Goal: Task Accomplishment & Management: Complete application form

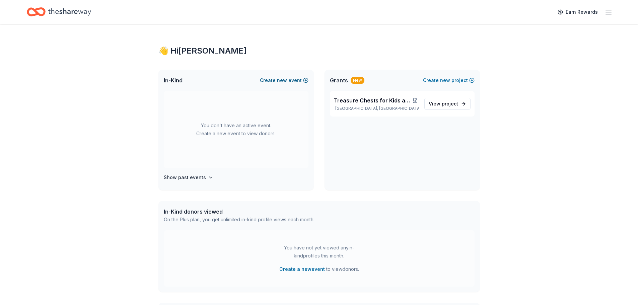
click at [293, 79] on button "Create new event" at bounding box center [284, 80] width 49 height 8
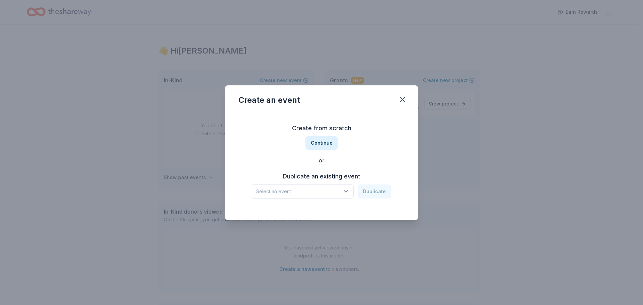
click at [321, 187] on button "Select an event" at bounding box center [303, 192] width 102 height 14
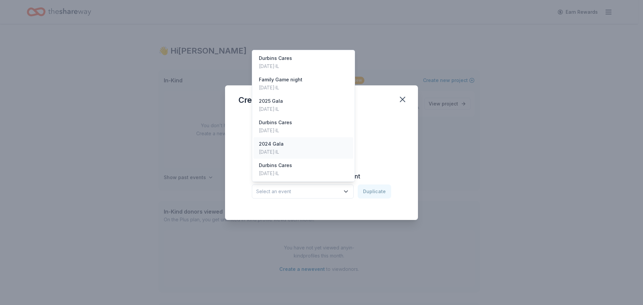
click at [284, 148] on div "Apr 14, 2024 · IL" at bounding box center [271, 152] width 25 height 8
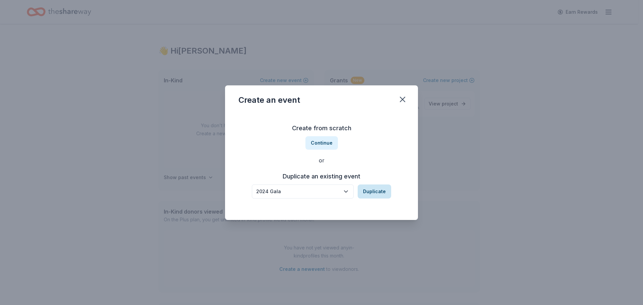
click at [370, 195] on button "Duplicate" at bounding box center [374, 192] width 33 height 14
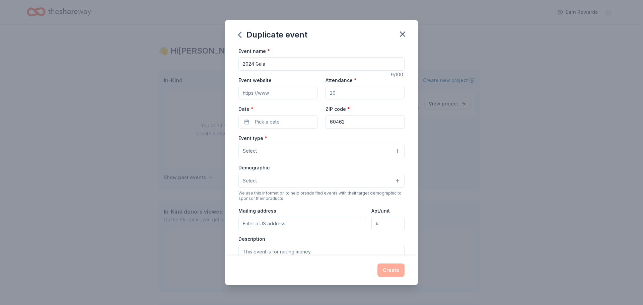
click at [361, 92] on input "Attendance *" at bounding box center [365, 92] width 79 height 13
click at [359, 92] on input "Attendance *" at bounding box center [365, 92] width 79 height 13
type input "100"
click at [283, 121] on button "Pick a date" at bounding box center [278, 121] width 79 height 13
click at [313, 138] on button "Go to next month" at bounding box center [312, 139] width 9 height 9
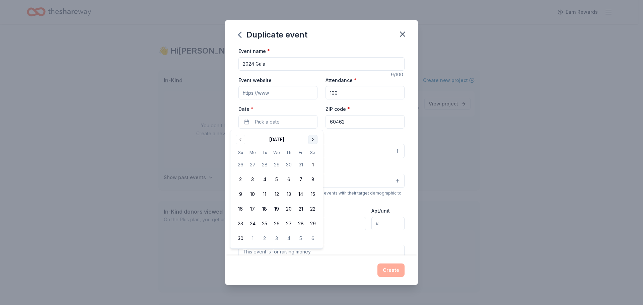
click at [313, 138] on button "Go to next month" at bounding box center [312, 139] width 9 height 9
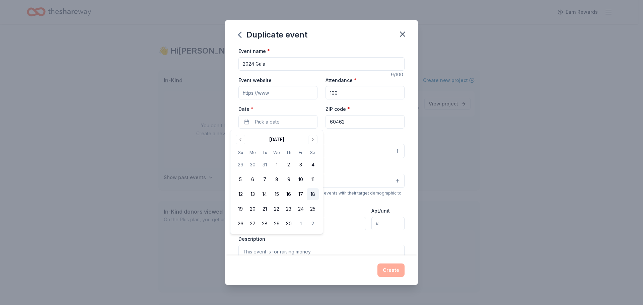
click at [314, 197] on button "18" at bounding box center [313, 194] width 12 height 12
click at [360, 139] on div "Event type * Select" at bounding box center [322, 146] width 166 height 24
click at [293, 151] on button "Select" at bounding box center [322, 151] width 166 height 14
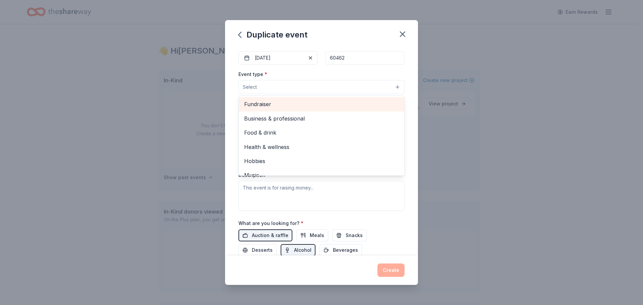
click at [257, 106] on span "Fundraiser" at bounding box center [321, 104] width 155 height 9
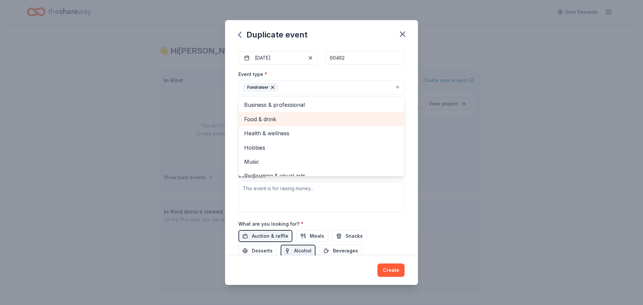
click at [286, 120] on span "Food & drink" at bounding box center [321, 119] width 155 height 9
click at [393, 119] on span "Health & wellness" at bounding box center [321, 119] width 155 height 9
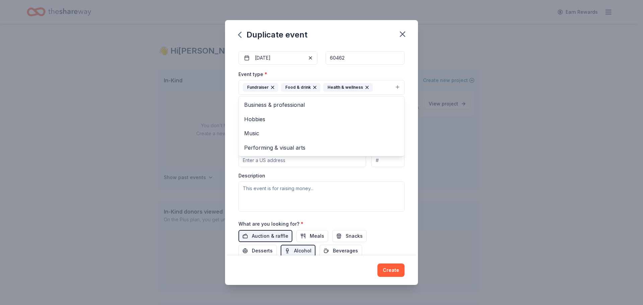
click at [412, 132] on div "Event name * 2024 Gala 9 /100 Event website Attendance * 100 Date * 04/18/2026 …" at bounding box center [321, 151] width 193 height 209
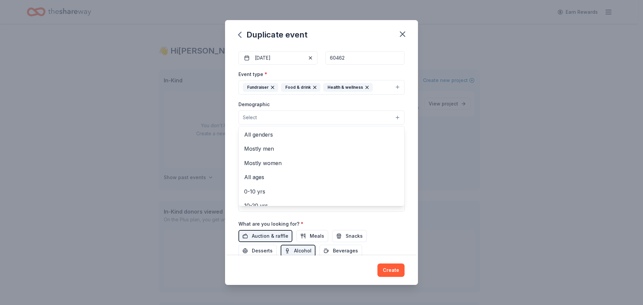
click at [281, 120] on button "Select" at bounding box center [322, 118] width 166 height 14
click at [295, 135] on span "All genders" at bounding box center [321, 134] width 155 height 9
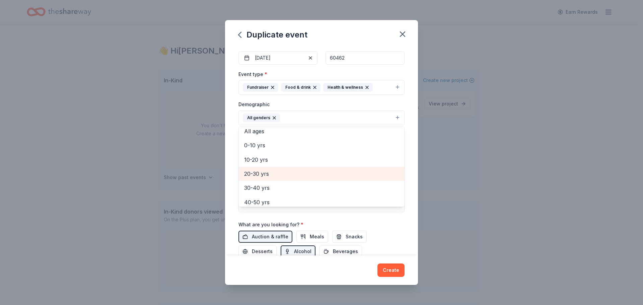
click at [257, 175] on span "20-30 yrs" at bounding box center [321, 174] width 155 height 9
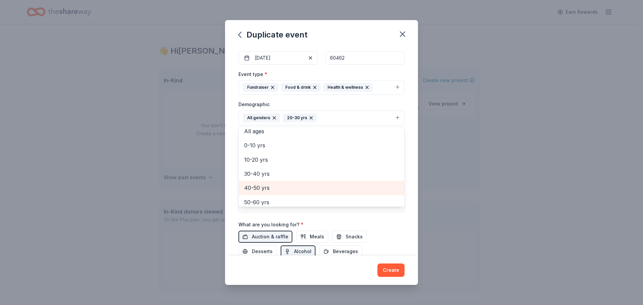
click at [255, 188] on span "40-50 yrs" at bounding box center [321, 188] width 155 height 9
click at [393, 43] on div "Duplicate event Event name * 2024 Gala 9 /100 Event website Attendance * 100 Da…" at bounding box center [321, 152] width 193 height 265
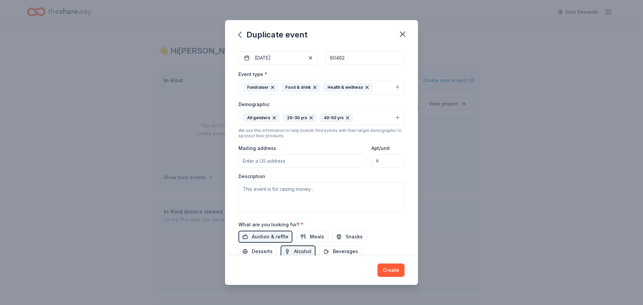
click at [310, 162] on input "Mailing address" at bounding box center [303, 160] width 128 height 13
click at [337, 165] on input "15430 South 70th Court" at bounding box center [303, 160] width 128 height 13
click at [325, 162] on input "15430 South 70th Court" at bounding box center [303, 160] width 128 height 13
type input "15430 South 70th Court, Orland Park, IL, 60462"
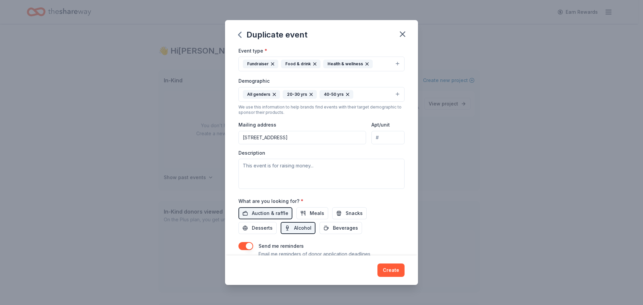
scroll to position [91, 0]
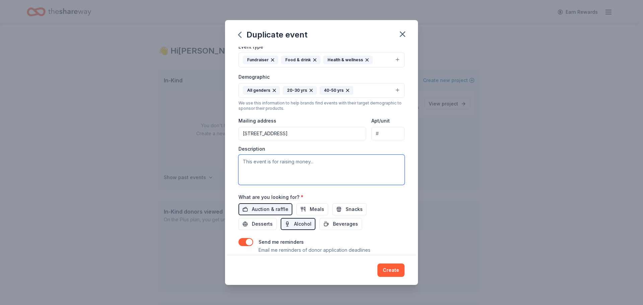
click at [297, 178] on textarea at bounding box center [322, 170] width 166 height 30
click at [299, 161] on textarea "Gala 2026 for raising" at bounding box center [322, 170] width 166 height 30
drag, startPoint x: 295, startPoint y: 162, endPoint x: 267, endPoint y: 162, distance: 28.1
click at [267, 162] on textarea "Gala 2026 for raisin" at bounding box center [322, 170] width 166 height 30
type textarea "Gala 2026: Fundraising Event"
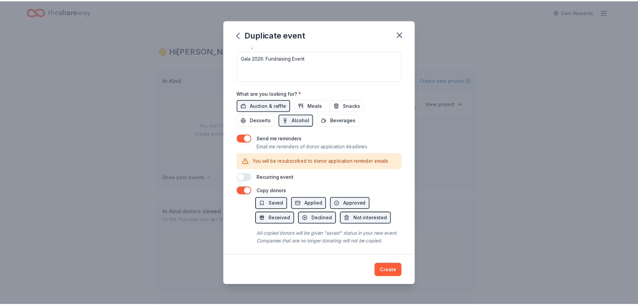
scroll to position [205, 0]
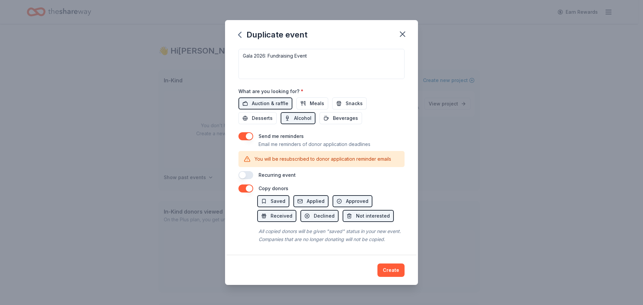
click at [247, 171] on button "button" at bounding box center [246, 175] width 15 height 8
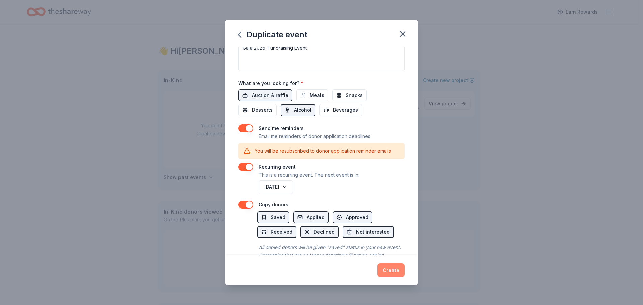
click at [393, 274] on button "Create" at bounding box center [391, 270] width 27 height 13
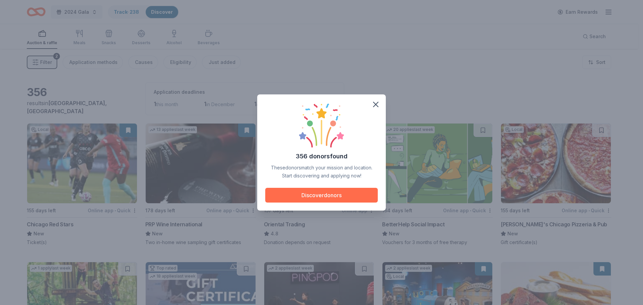
click at [324, 193] on button "Discover donors" at bounding box center [321, 195] width 113 height 15
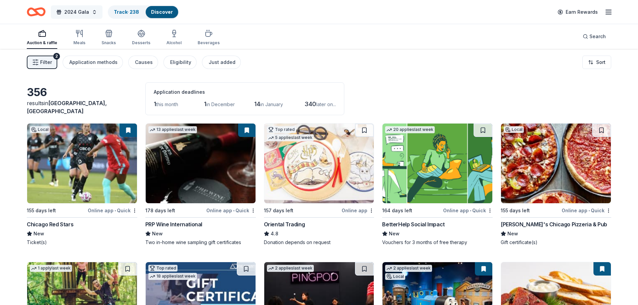
click at [87, 11] on span "2024 Gala" at bounding box center [76, 12] width 25 height 8
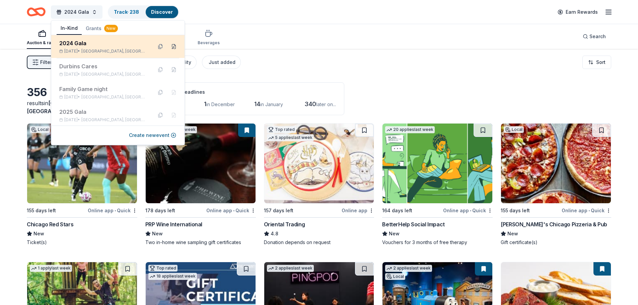
click at [170, 44] on button at bounding box center [173, 46] width 11 height 11
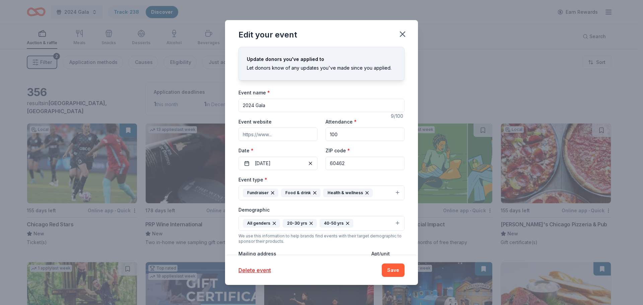
click at [254, 105] on input "2024 Gala" at bounding box center [322, 105] width 166 height 13
type input "2026 Gala"
click at [390, 266] on button "Save" at bounding box center [393, 270] width 23 height 13
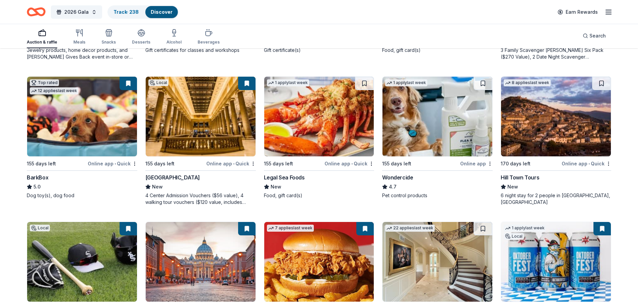
scroll to position [267, 0]
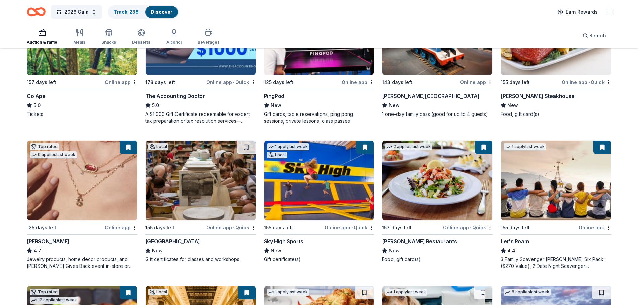
click at [163, 15] on div "Discover" at bounding box center [161, 12] width 32 height 12
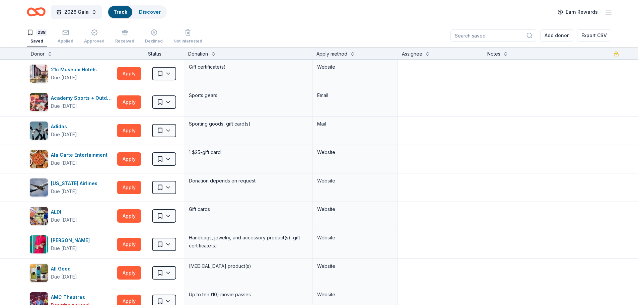
click at [121, 11] on link "Track" at bounding box center [120, 12] width 13 height 6
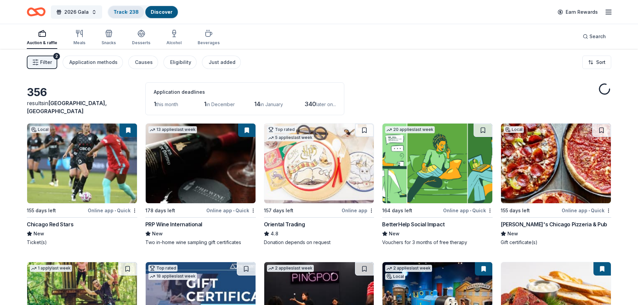
click at [121, 11] on link "Track · 238" at bounding box center [126, 12] width 25 height 6
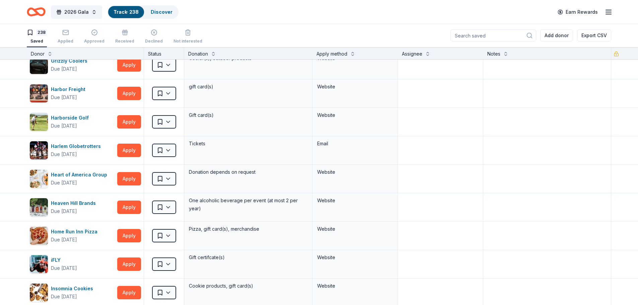
scroll to position [3241, 0]
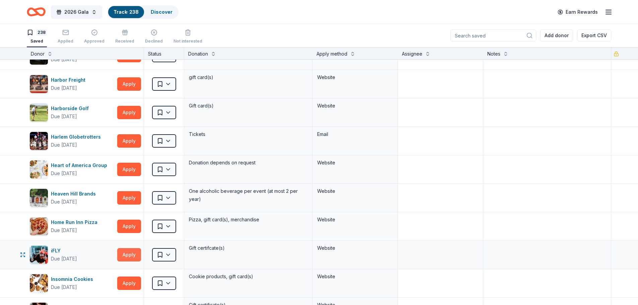
click at [124, 256] on button "Apply" at bounding box center [129, 254] width 24 height 13
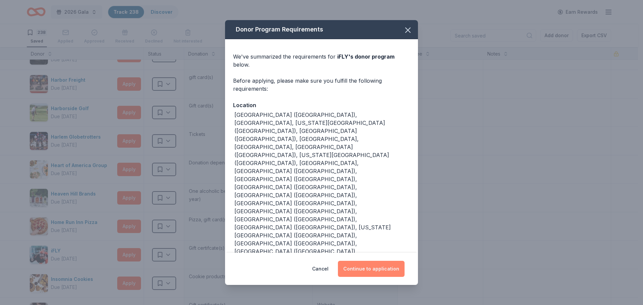
click at [380, 261] on button "Continue to application" at bounding box center [371, 269] width 67 height 16
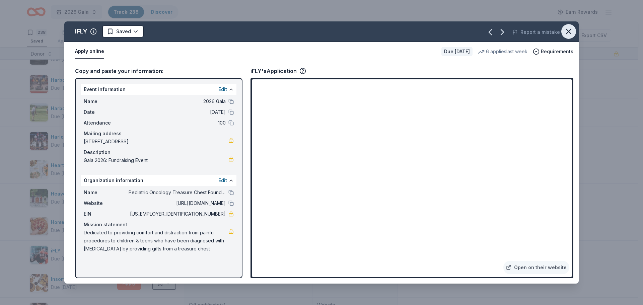
click at [567, 33] on icon "button" at bounding box center [568, 31] width 9 height 9
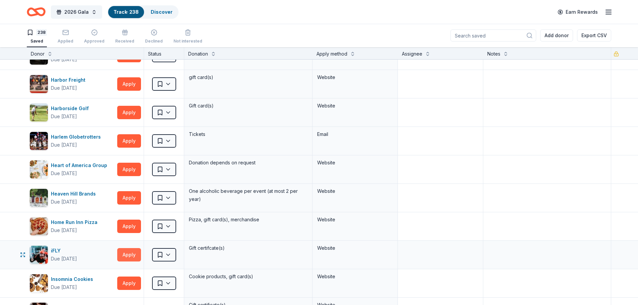
click at [121, 253] on button "Apply" at bounding box center [129, 254] width 24 height 13
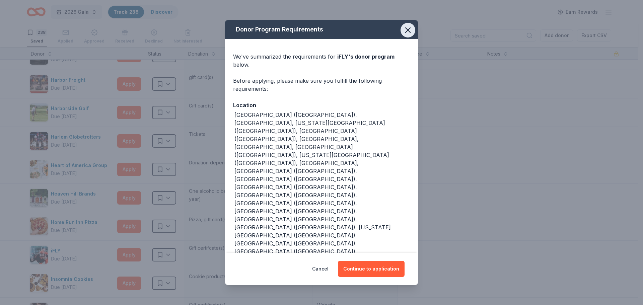
click at [410, 35] on icon "button" at bounding box center [407, 29] width 9 height 9
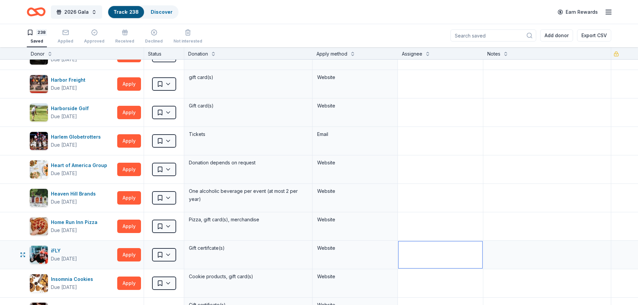
click at [440, 254] on textarea at bounding box center [441, 255] width 84 height 27
click at [517, 256] on textarea at bounding box center [547, 255] width 127 height 27
type textarea "applied 12/15/25"
click at [62, 33] on icon "button" at bounding box center [65, 32] width 7 height 7
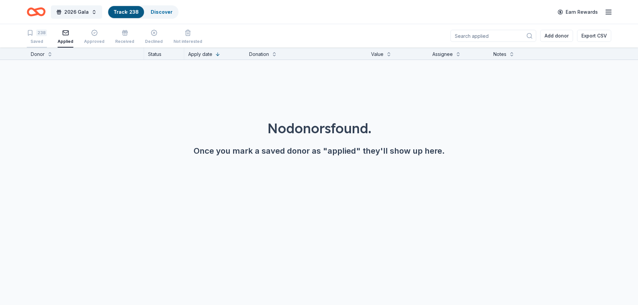
click at [41, 36] on div "238" at bounding box center [41, 32] width 11 height 7
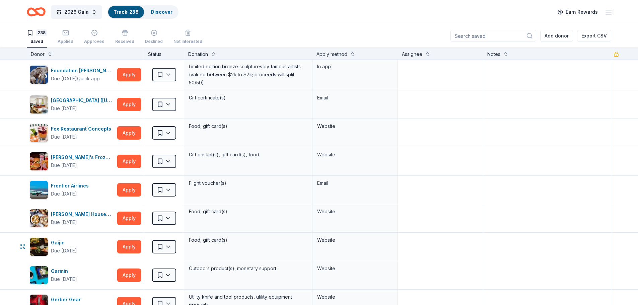
scroll to position [2483, 0]
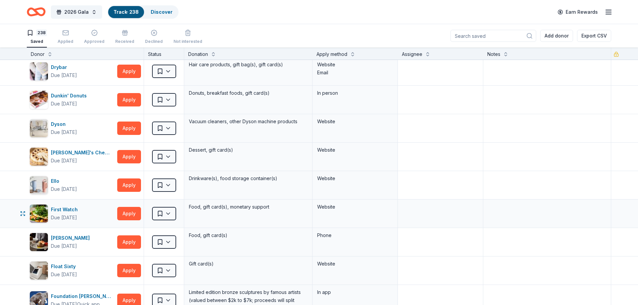
click at [333, 208] on div "Website" at bounding box center [355, 207] width 76 height 8
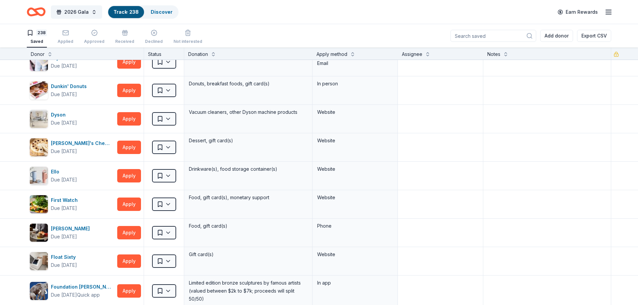
scroll to position [2596, 0]
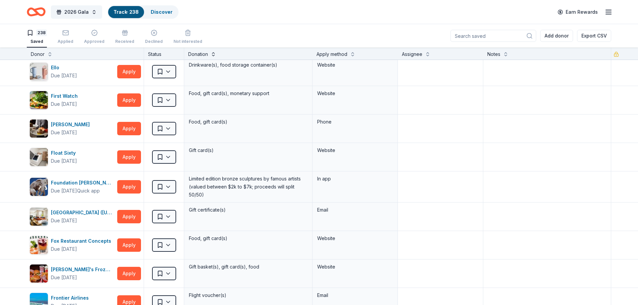
click at [212, 54] on button at bounding box center [213, 53] width 5 height 7
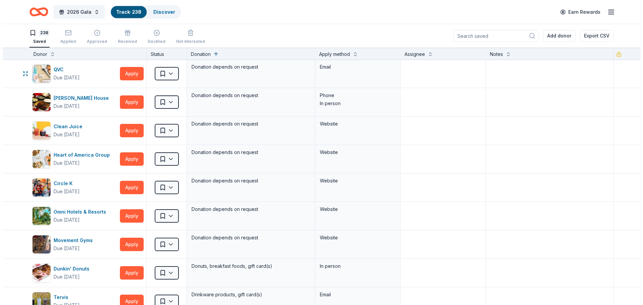
scroll to position [2145, 0]
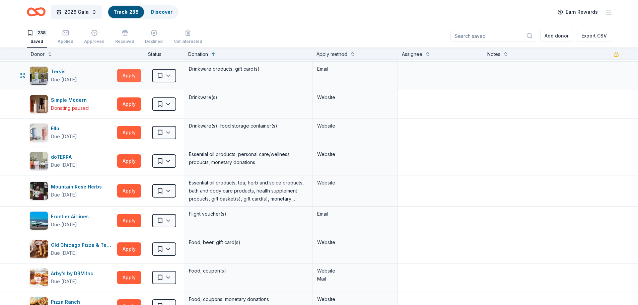
click at [121, 74] on button "Apply" at bounding box center [129, 75] width 24 height 13
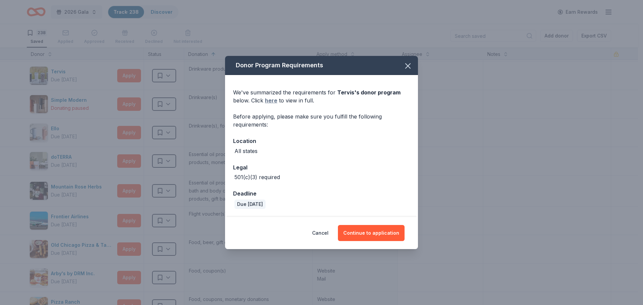
click at [271, 100] on link "here" at bounding box center [271, 100] width 12 height 8
click at [377, 233] on button "Continue to application" at bounding box center [371, 233] width 67 height 16
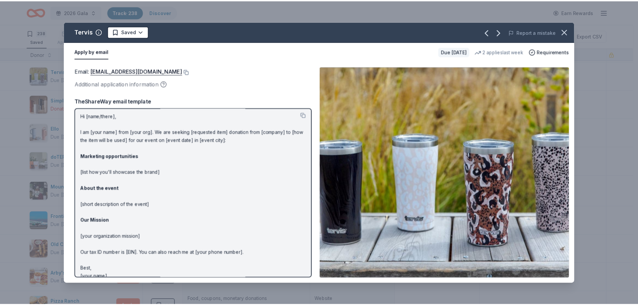
scroll to position [0, 0]
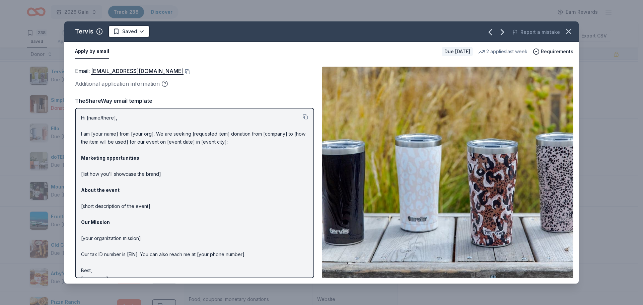
click at [157, 100] on div "TheShareWay email template" at bounding box center [194, 100] width 239 height 9
drag, startPoint x: 81, startPoint y: 118, endPoint x: 172, endPoint y: 159, distance: 100.3
click at [172, 159] on p "Hi [name/there], I am [your name] from [your org]. We are seeking [requested it…" at bounding box center [194, 198] width 227 height 169
click at [179, 154] on p "Hi [name/there], I am [your name] from [your org]. We are seeking [requested it…" at bounding box center [194, 198] width 227 height 169
click at [303, 116] on button at bounding box center [305, 116] width 5 height 5
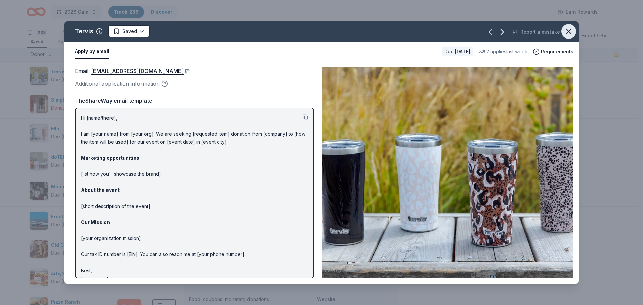
click at [574, 32] on button "button" at bounding box center [568, 31] width 15 height 15
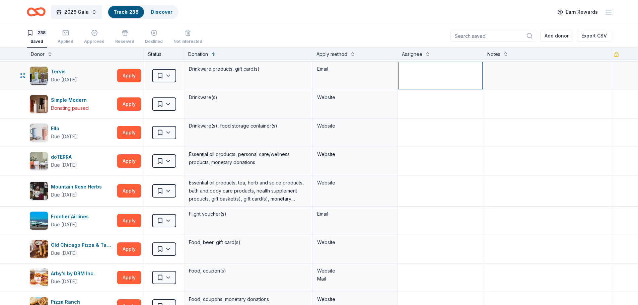
click at [425, 76] on textarea at bounding box center [441, 75] width 84 height 27
click at [162, 72] on html "2026 Gala Track · 238 Discover Earn Rewards 238 Saved Applied Approved Received…" at bounding box center [319, 152] width 638 height 305
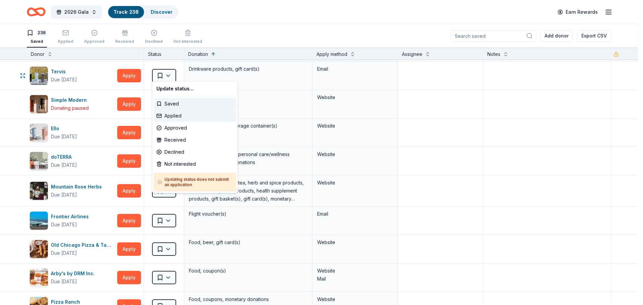
click at [174, 116] on div "Applied" at bounding box center [195, 116] width 82 height 12
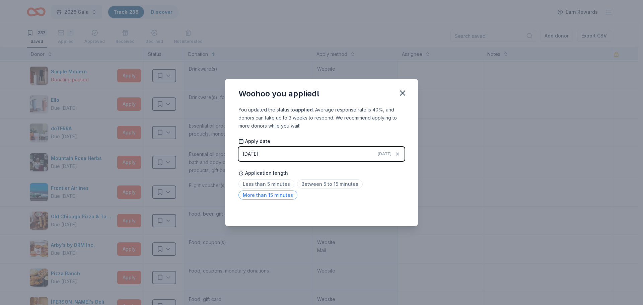
click at [266, 195] on span "More than 15 minutes" at bounding box center [268, 195] width 59 height 9
click at [351, 215] on div "Saved" at bounding box center [322, 211] width 166 height 8
click at [406, 94] on icon "button" at bounding box center [402, 92] width 9 height 9
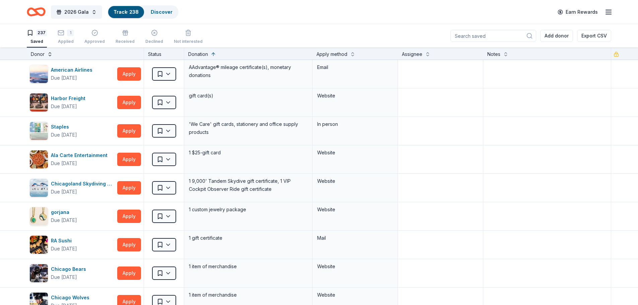
click at [50, 53] on button at bounding box center [49, 53] width 5 height 7
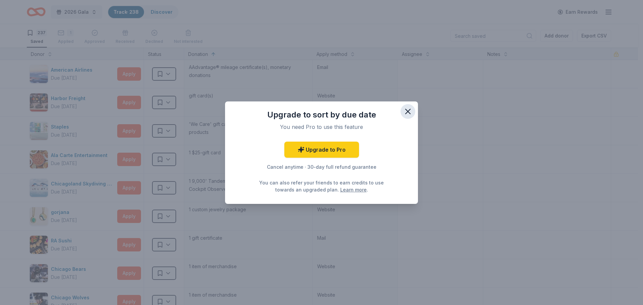
click at [408, 113] on icon "button" at bounding box center [407, 111] width 9 height 9
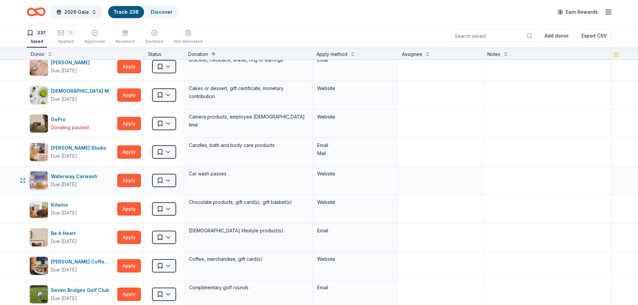
scroll to position [4038, 0]
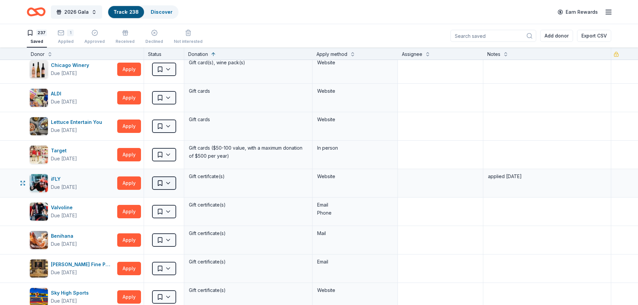
click at [173, 182] on html "2026 Gala Track · 238 Discover Earn Rewards 237 Saved 1 Applied Approved Receiv…" at bounding box center [319, 152] width 638 height 305
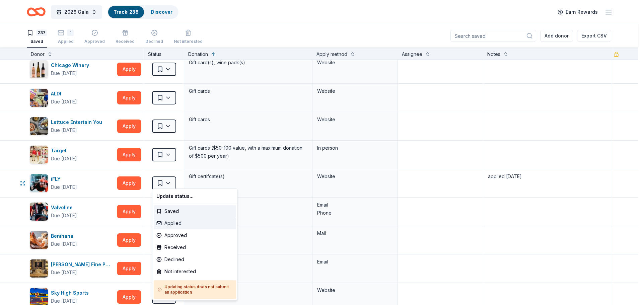
click at [184, 222] on div "Applied" at bounding box center [195, 223] width 82 height 12
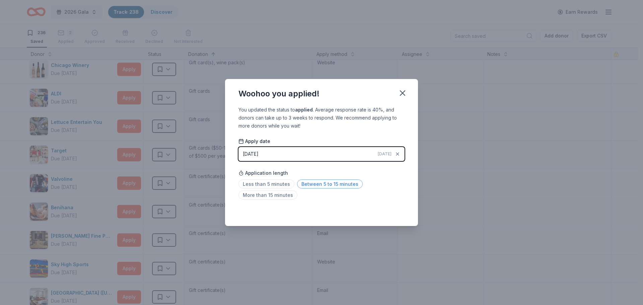
click at [334, 184] on span "Between 5 to 15 minutes" at bounding box center [330, 184] width 66 height 9
click at [404, 96] on icon "button" at bounding box center [402, 92] width 9 height 9
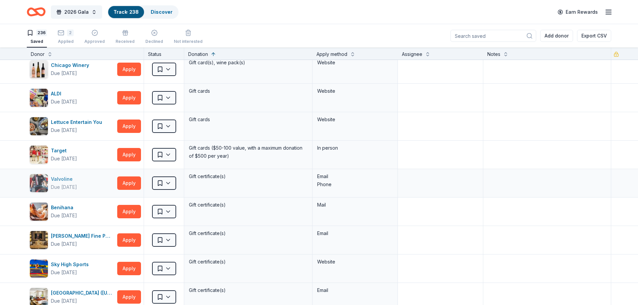
scroll to position [4264, 0]
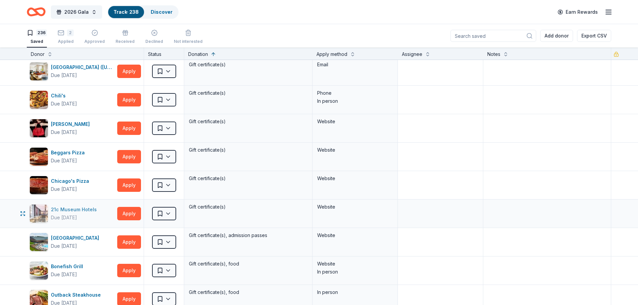
click at [68, 206] on div "21c Museum Hotels" at bounding box center [75, 210] width 49 height 8
click at [63, 122] on div "Jacki Easlick" at bounding box center [72, 124] width 42 height 8
click at [484, 35] on input at bounding box center [494, 36] width 86 height 12
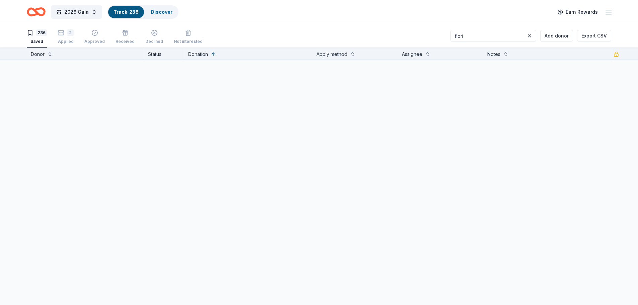
scroll to position [0, 0]
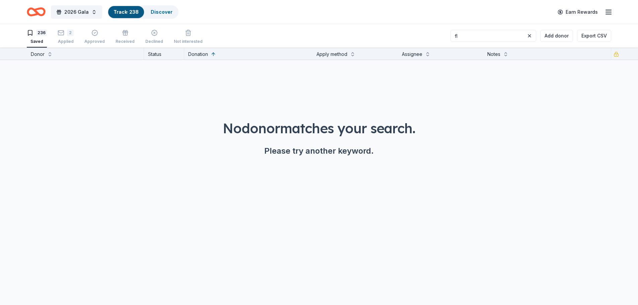
type input "f"
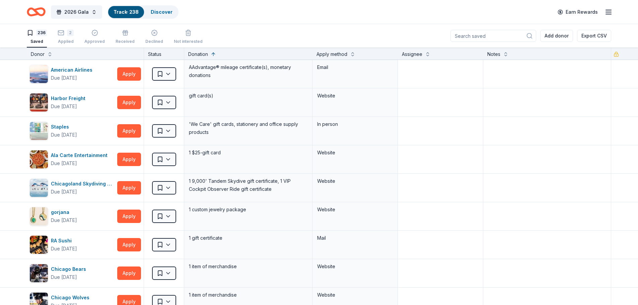
scroll to position [0, 0]
click at [67, 243] on div "RA Sushi" at bounding box center [64, 240] width 26 height 8
click at [79, 68] on div "American Airlines" at bounding box center [73, 70] width 44 height 8
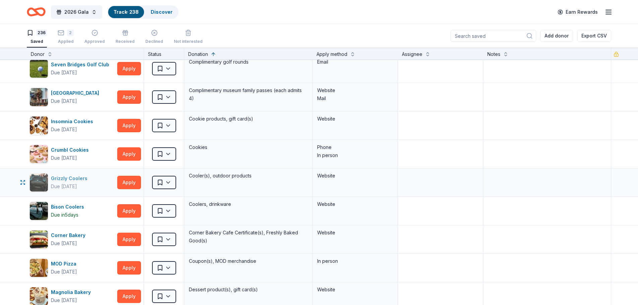
scroll to position [1580, 0]
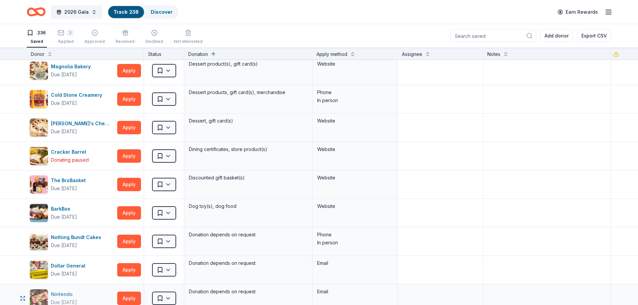
click at [57, 292] on div "Nintendo" at bounding box center [64, 294] width 26 height 8
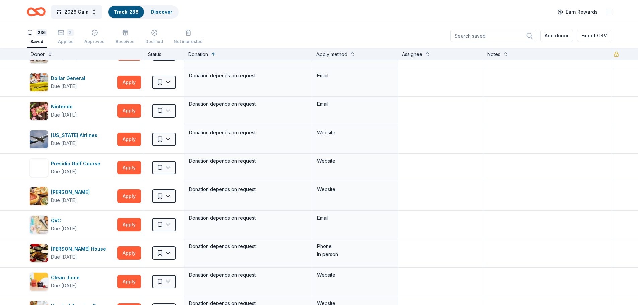
scroll to position [1843, 0]
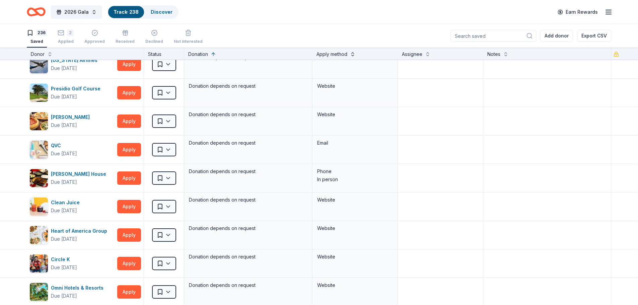
click at [352, 56] on button at bounding box center [352, 53] width 5 height 7
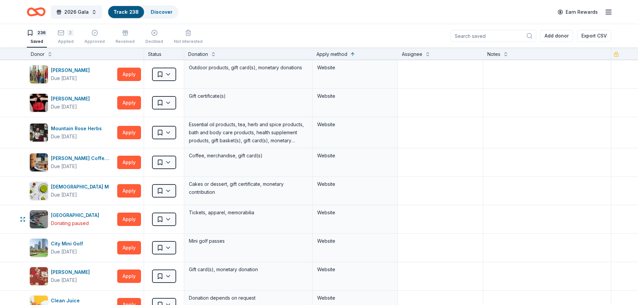
scroll to position [4965, 0]
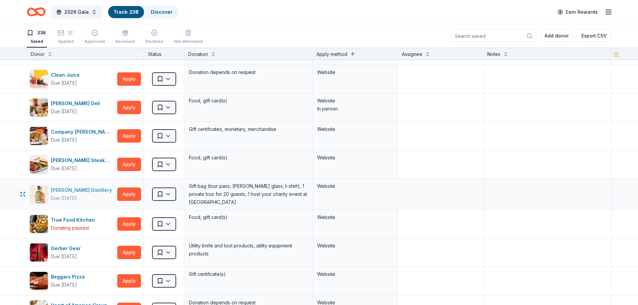
click at [77, 188] on div "KOVAL Distillery" at bounding box center [83, 190] width 64 height 8
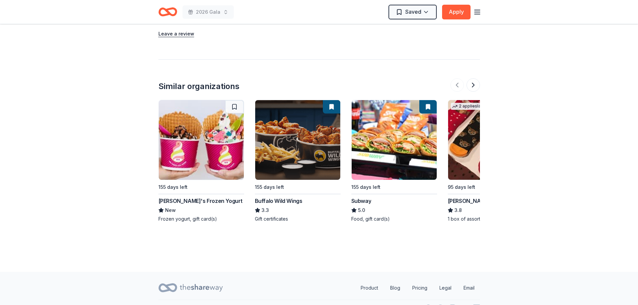
scroll to position [742, 0]
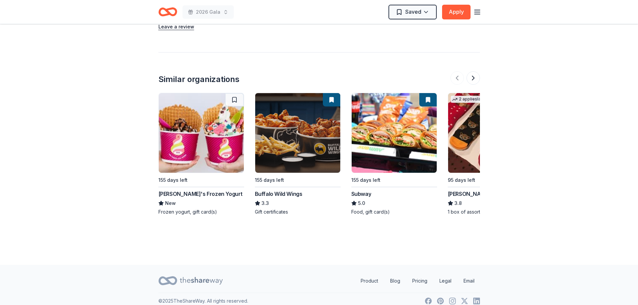
click at [466, 176] on div "95 days left" at bounding box center [461, 180] width 27 height 8
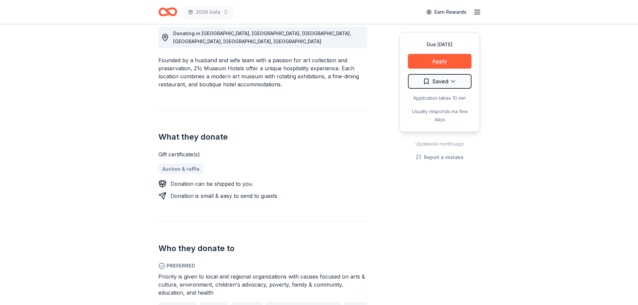
scroll to position [0, 0]
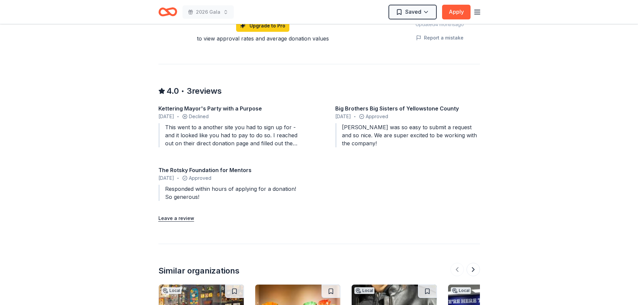
scroll to position [547, 0]
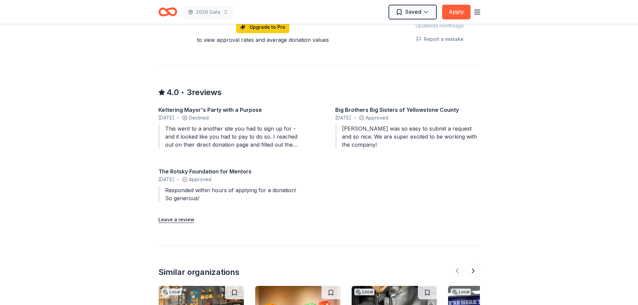
click at [290, 146] on div "This went to a another site you had to sign up for - and it looked like you had…" at bounding box center [230, 137] width 145 height 24
drag, startPoint x: 210, startPoint y: 199, endPoint x: 168, endPoint y: 188, distance: 43.6
click at [168, 188] on div "Responded within hours of applying for a donation! So generous!" at bounding box center [230, 194] width 145 height 16
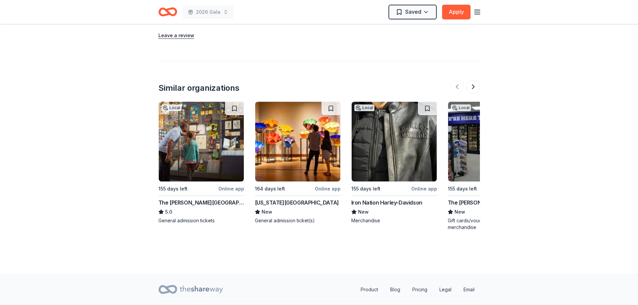
scroll to position [733, 0]
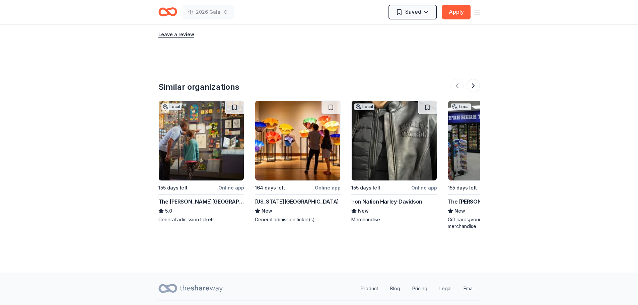
click at [177, 137] on img at bounding box center [201, 141] width 85 height 80
click at [410, 150] on img at bounding box center [394, 141] width 85 height 80
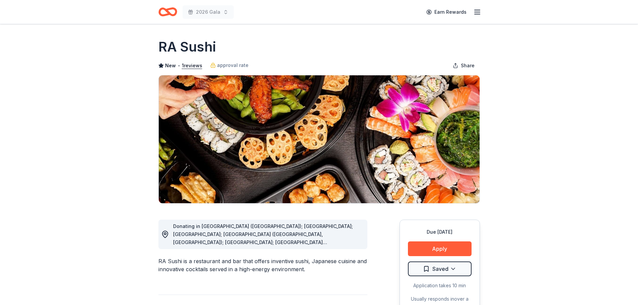
drag, startPoint x: 325, startPoint y: 269, endPoint x: 218, endPoint y: 262, distance: 106.4
click at [218, 262] on div "RA Sushi is a restaurant and bar that offers inventive sushi, Japanese cuisine …" at bounding box center [262, 265] width 209 height 16
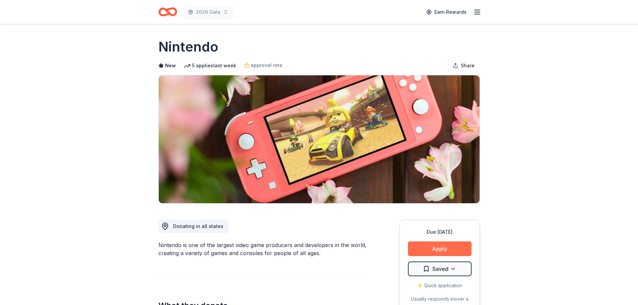
click at [435, 249] on button "Apply" at bounding box center [440, 249] width 64 height 15
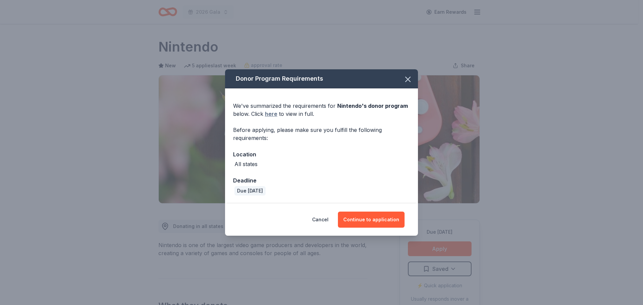
click at [269, 114] on link "here" at bounding box center [271, 114] width 12 height 8
click at [409, 77] on icon "button" at bounding box center [407, 79] width 9 height 9
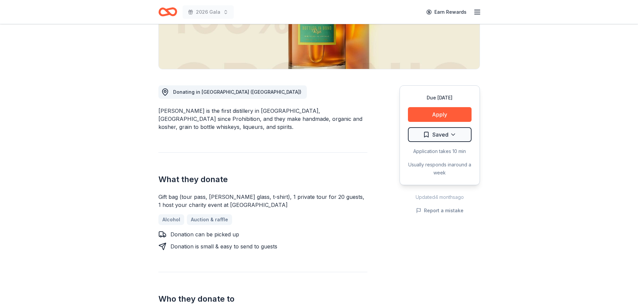
scroll to position [182, 0]
